Goal: Communication & Community: Answer question/provide support

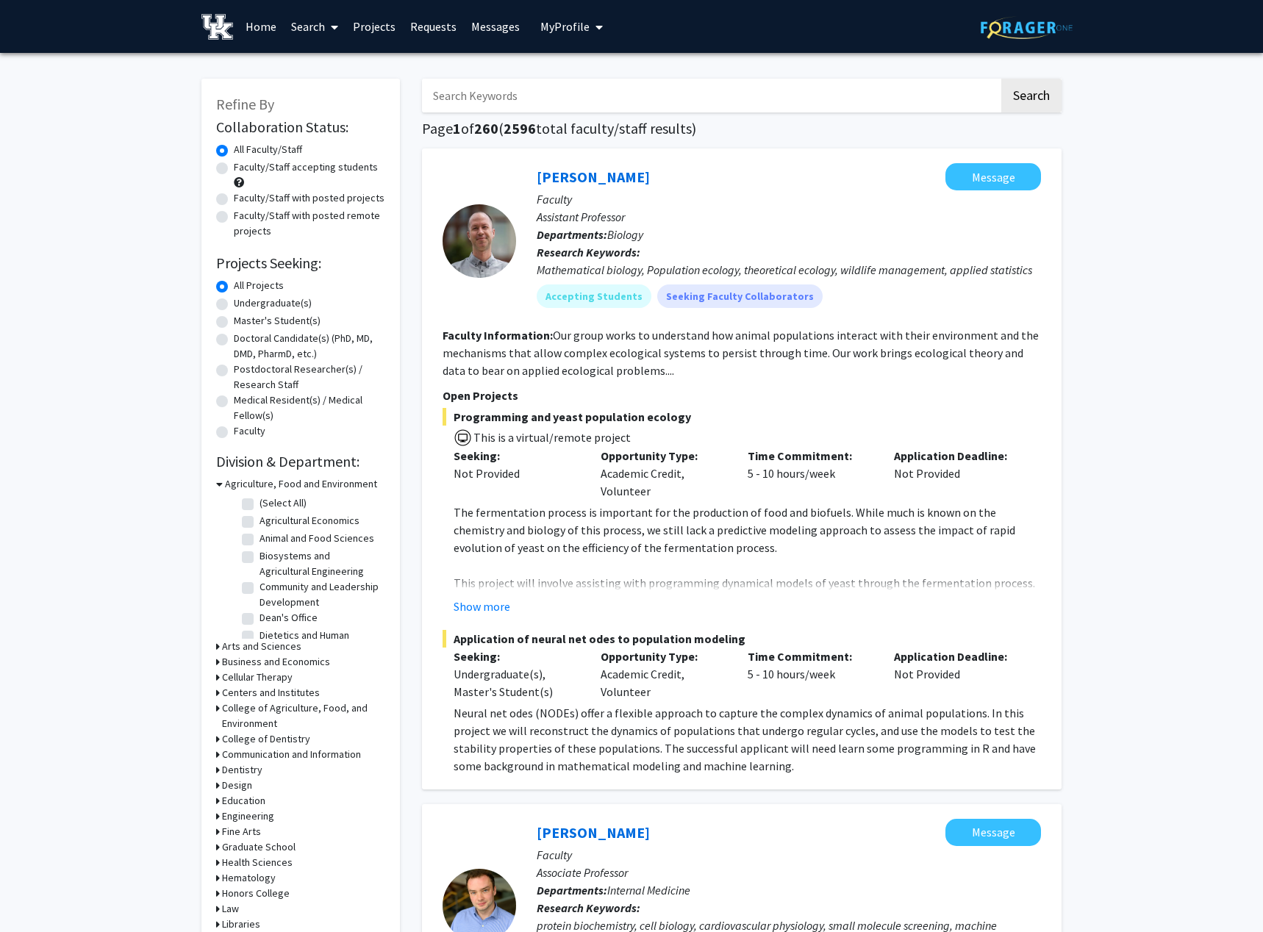
click at [418, 22] on link "Requests" at bounding box center [433, 26] width 61 height 51
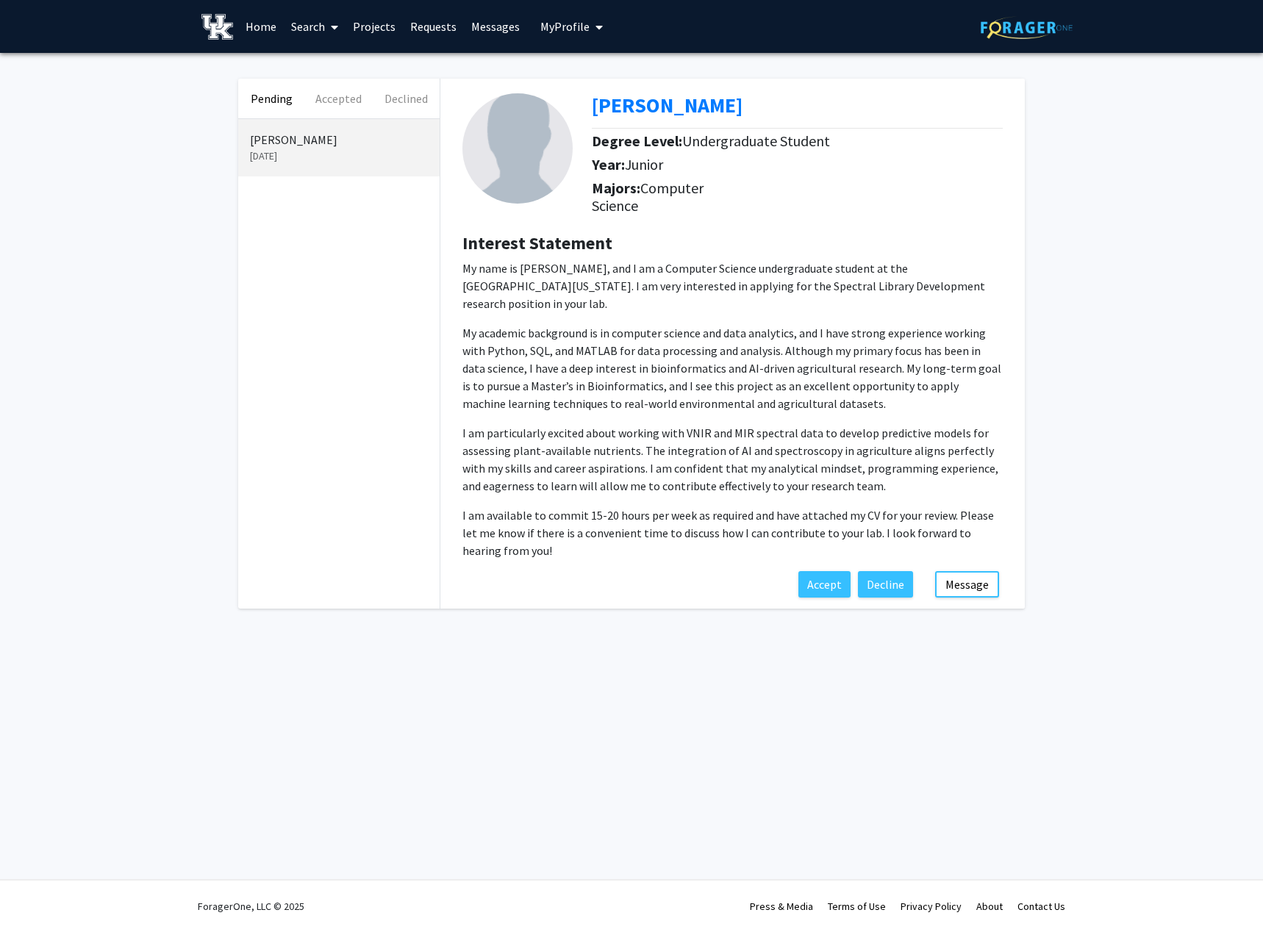
click at [568, 242] on b "Interest Statement" at bounding box center [537, 242] width 150 height 23
click at [959, 571] on button "Message" at bounding box center [967, 584] width 64 height 26
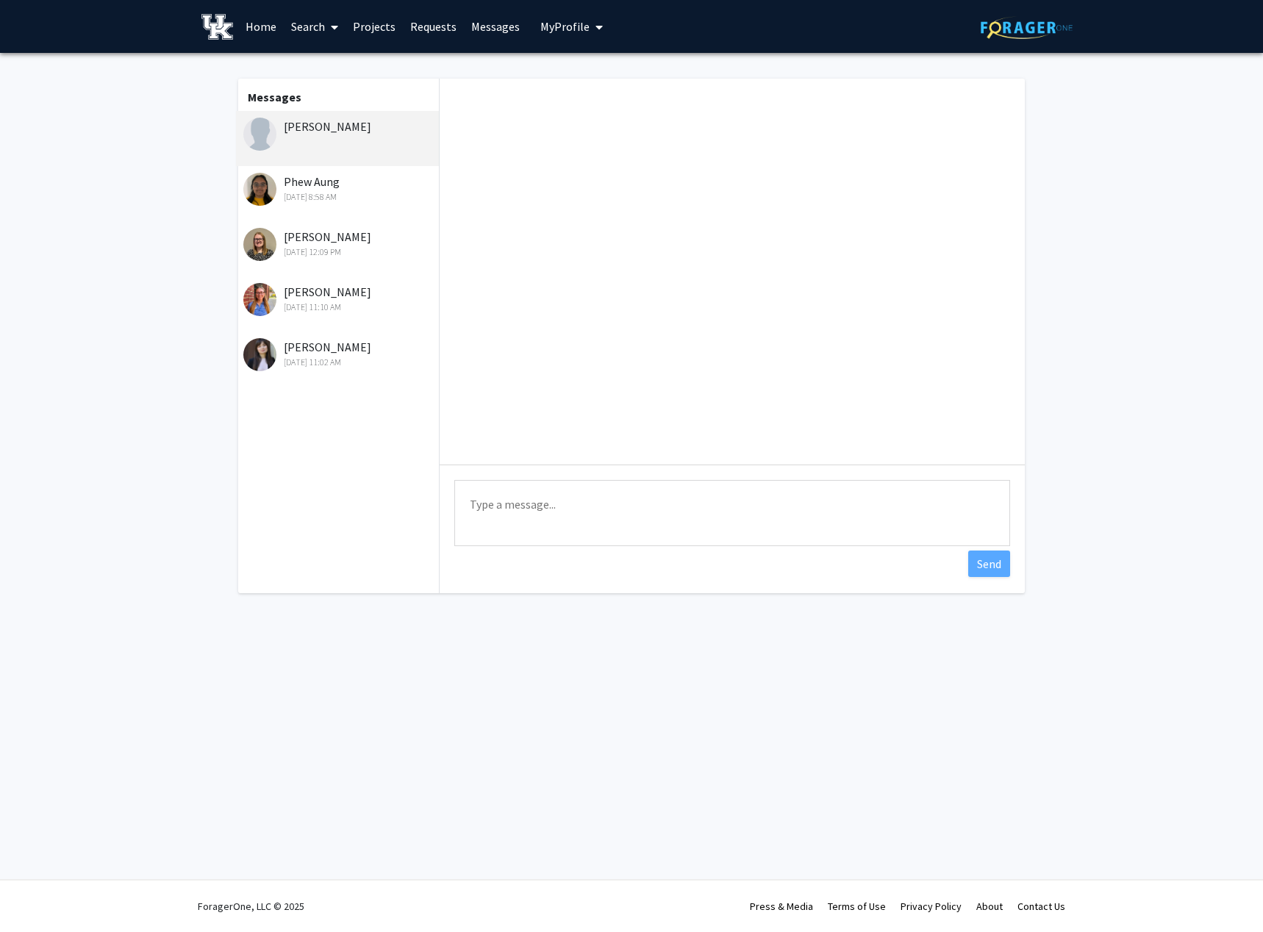
click at [365, 146] on div "[PERSON_NAME]" at bounding box center [337, 138] width 203 height 55
click at [362, 144] on div "[PERSON_NAME]" at bounding box center [337, 138] width 203 height 55
click at [329, 199] on div "[DATE] 8:58 AM" at bounding box center [339, 196] width 192 height 13
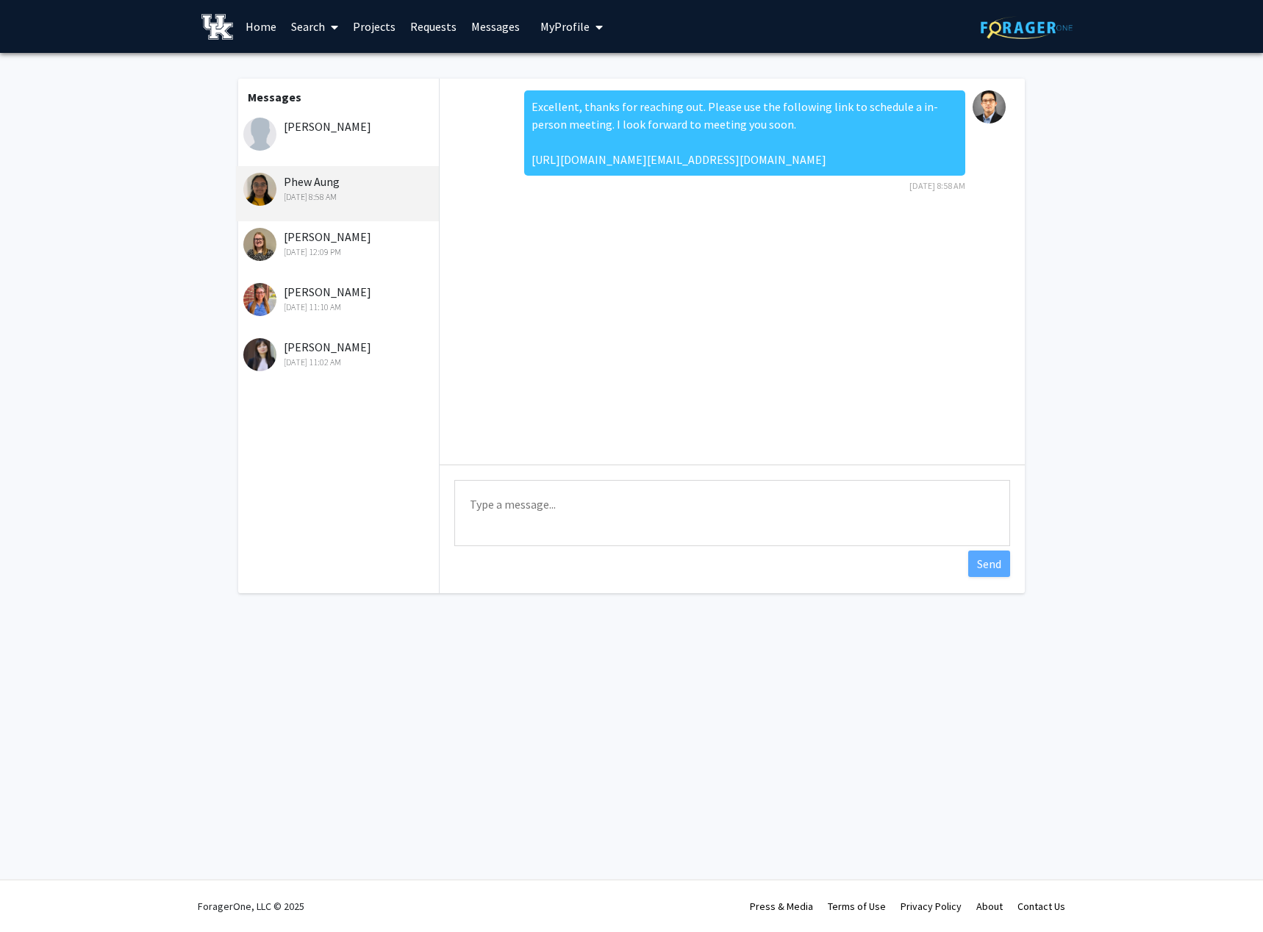
click at [345, 148] on div "[PERSON_NAME]" at bounding box center [337, 138] width 203 height 55
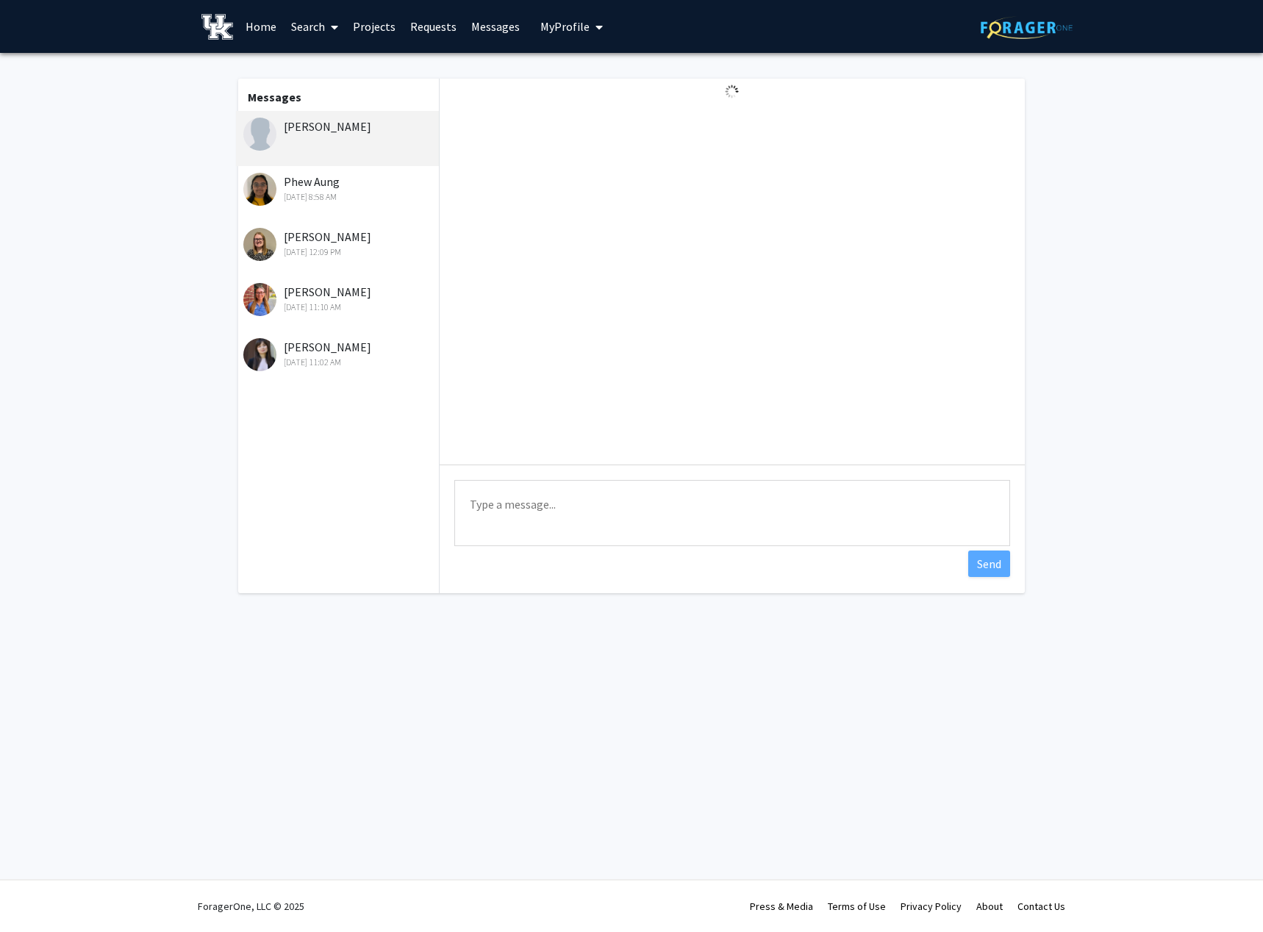
click at [379, 149] on div "[PERSON_NAME]" at bounding box center [337, 138] width 203 height 55
click at [417, 26] on link "Requests" at bounding box center [433, 26] width 61 height 51
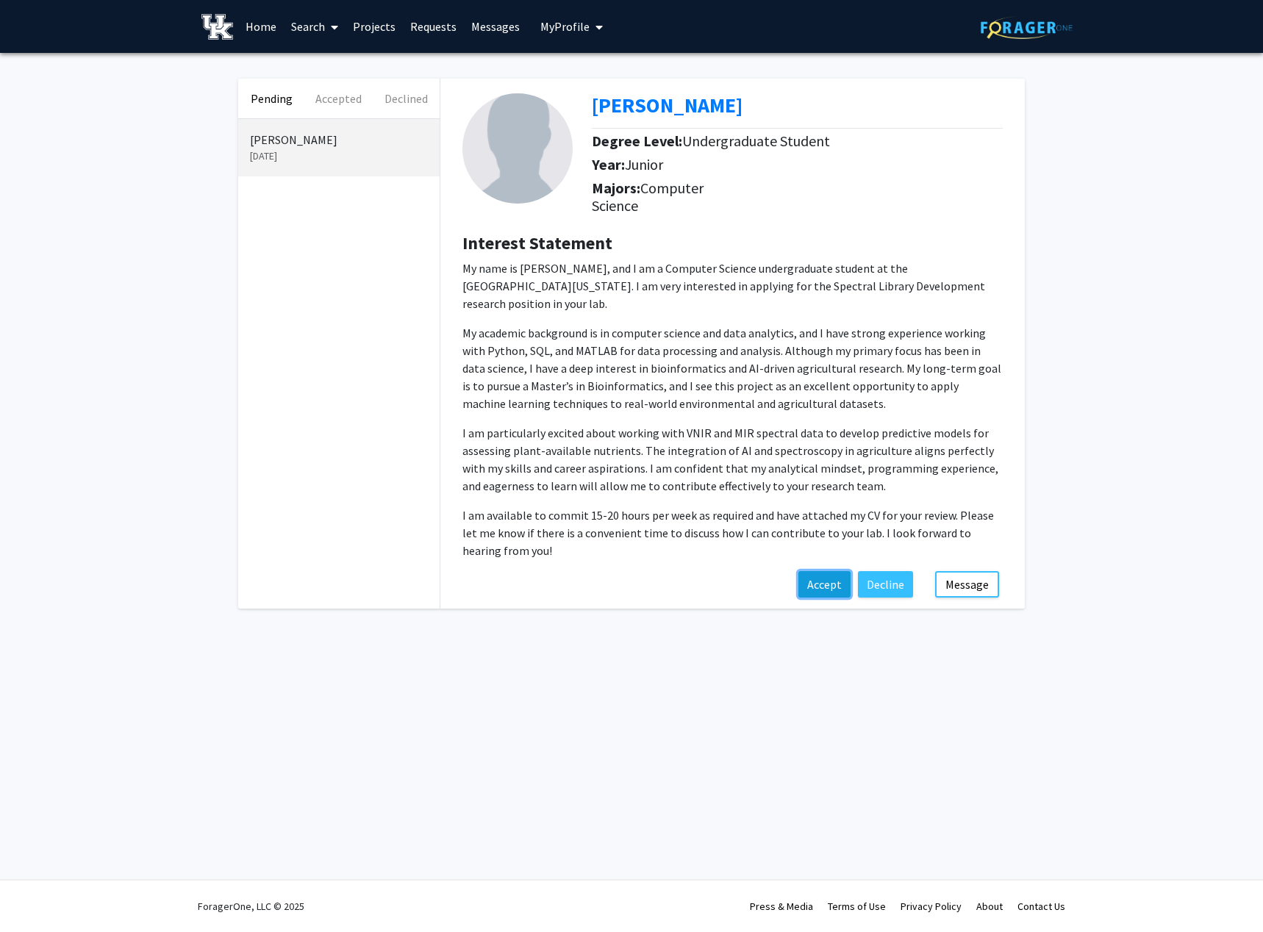
click at [833, 576] on button "Accept" at bounding box center [824, 584] width 52 height 26
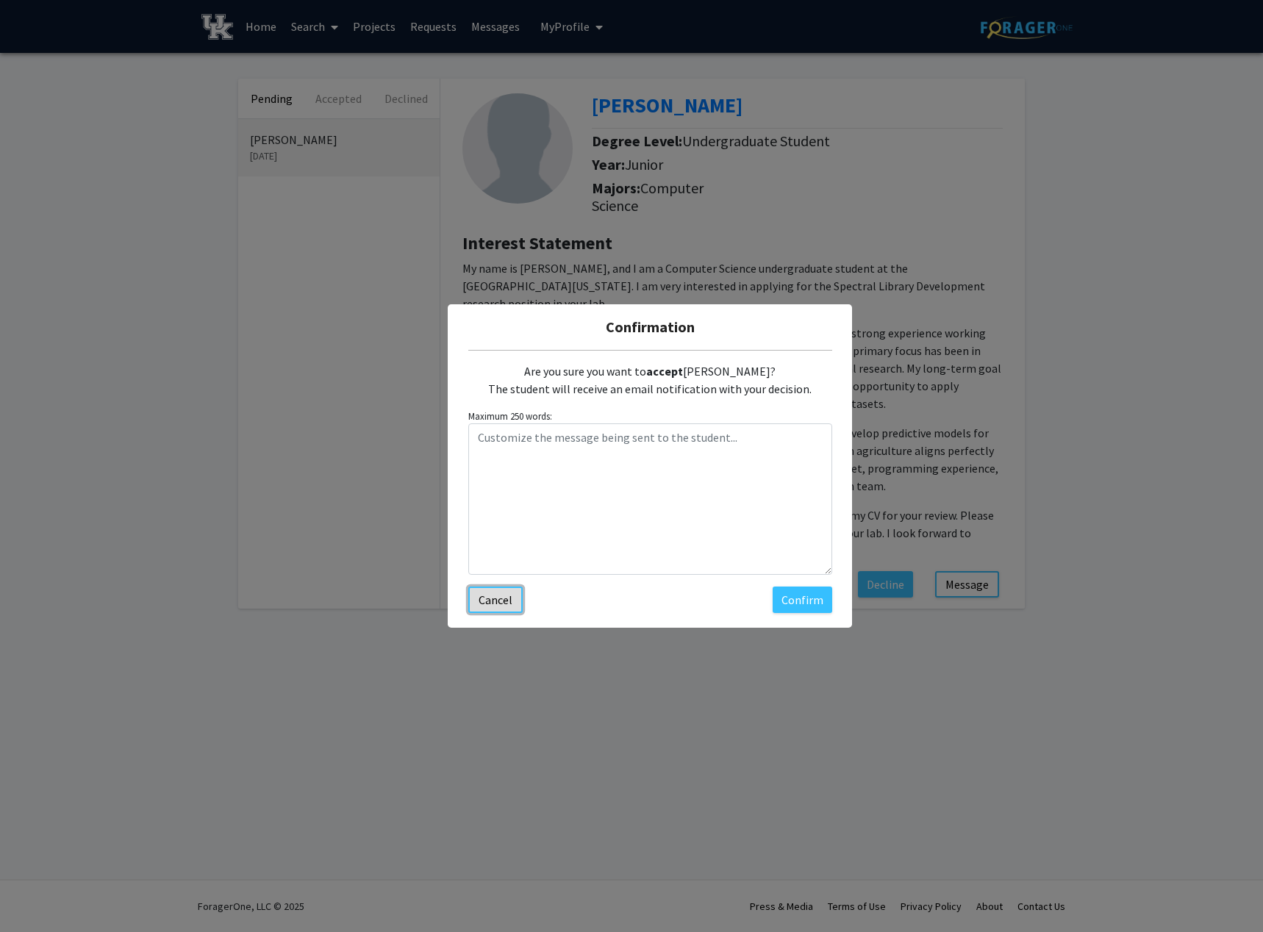
click at [504, 606] on button "Cancel" at bounding box center [495, 599] width 54 height 26
